Goal: Task Accomplishment & Management: Complete application form

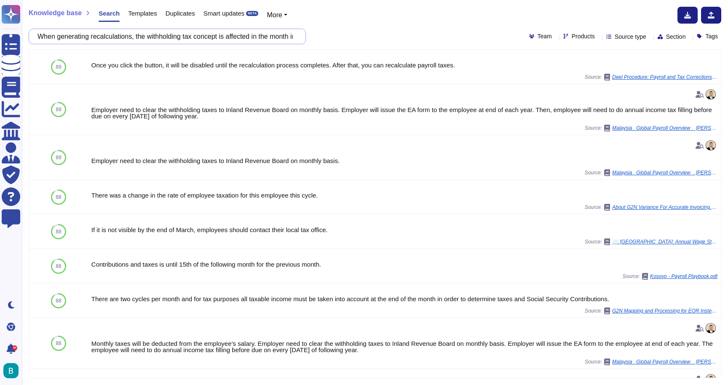
click at [272, 34] on input "When generating recalculations, the withholding tax concept is affected in the …" at bounding box center [165, 36] width 264 height 15
click at [408, 39] on div "When generating recalculations, the withholding tax concept is affected in the …" at bounding box center [375, 37] width 693 height 16
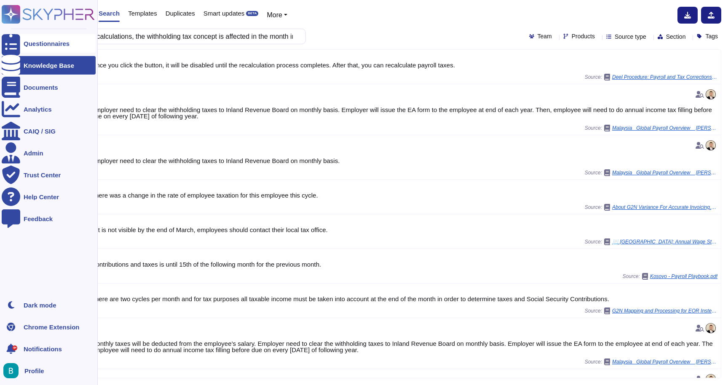
click at [18, 48] on div at bounding box center [11, 43] width 19 height 19
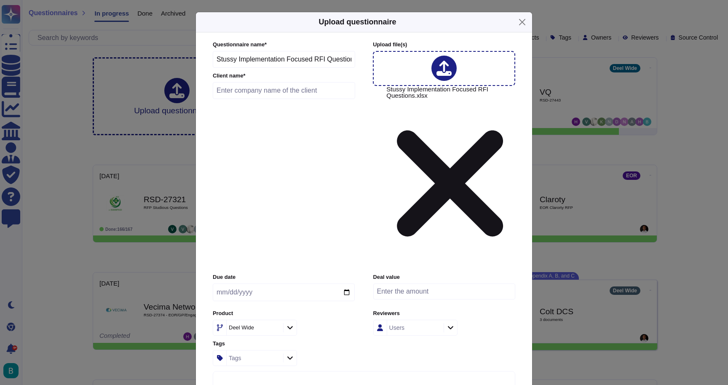
click at [292, 99] on input "text" at bounding box center [284, 90] width 142 height 17
type input "Stussy"
click at [283, 283] on input "date" at bounding box center [284, 292] width 142 height 18
click at [301, 283] on input "date" at bounding box center [284, 292] width 142 height 18
type input "[DATE]"
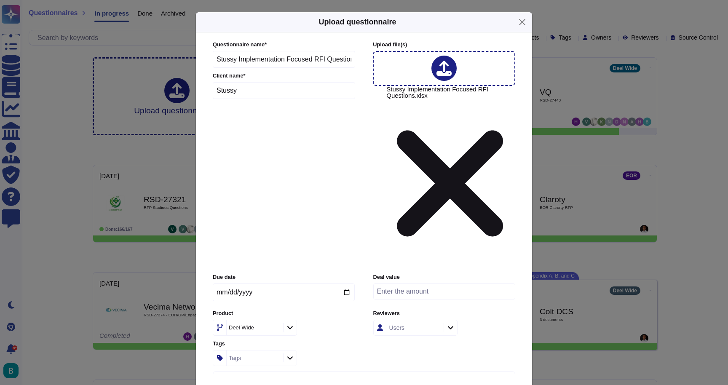
click at [322, 311] on label "Product" at bounding box center [284, 313] width 142 height 5
click at [289, 324] on icon at bounding box center [290, 327] width 6 height 7
click at [263, 262] on span "Global Payroll" at bounding box center [243, 260] width 39 height 8
click at [430, 320] on div "Users" at bounding box center [414, 327] width 54 height 15
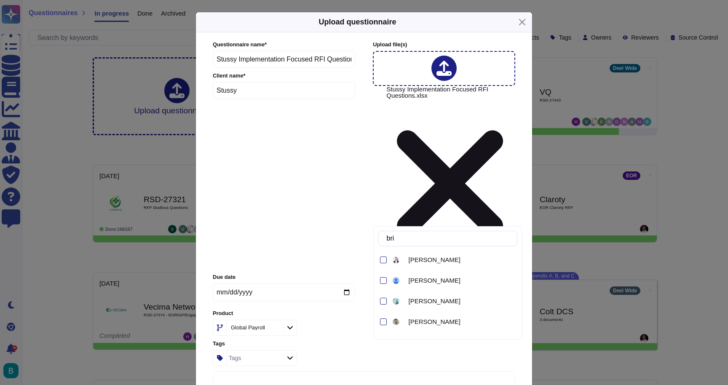
type input "brie"
click at [383, 261] on div at bounding box center [383, 260] width 7 height 7
click at [505, 273] on div "Due date [DATE] Deal value Product Global Payroll Reviewers [PERSON_NAME] Tags …" at bounding box center [364, 319] width 302 height 92
